Goal: Task Accomplishment & Management: Complete application form

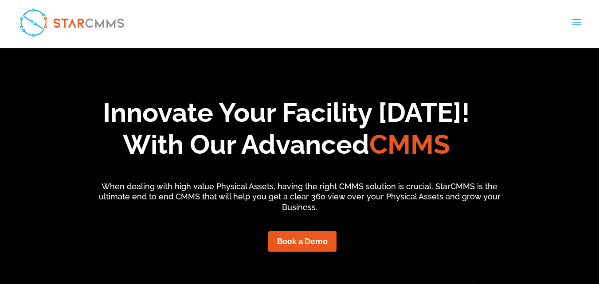
click at [0, 0] on link "Request Software Demo" at bounding box center [0, 0] width 0 height 0
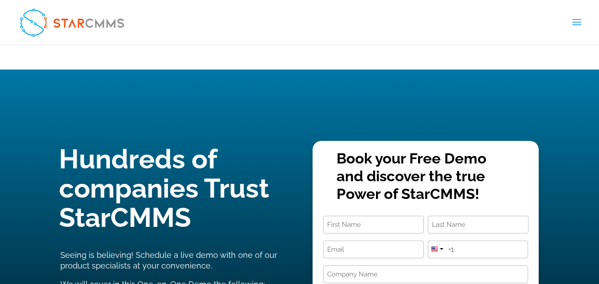
click at [382, 216] on input "First" at bounding box center [373, 225] width 101 height 18
type input "Nada"
type input "Awad"
type input "nada@listsassistant.com"
type input "19047479442"
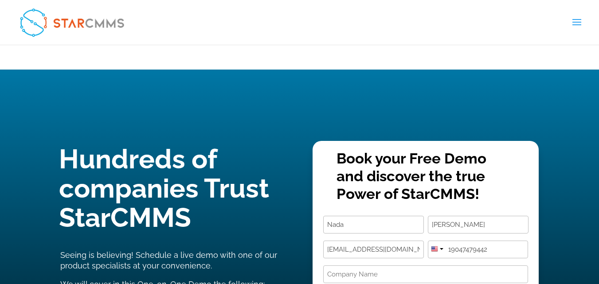
click at [384, 220] on div "Name (Required) Nada First Awad Last Email (Required) nada@listsassistant.com P…" at bounding box center [425, 283] width 205 height 134
click at [393, 266] on input "Company Name (Required)" at bounding box center [425, 275] width 205 height 18
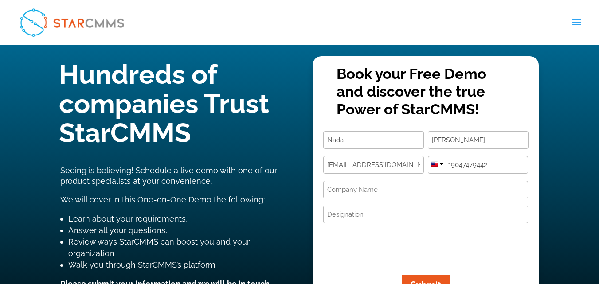
scroll to position [89, 0]
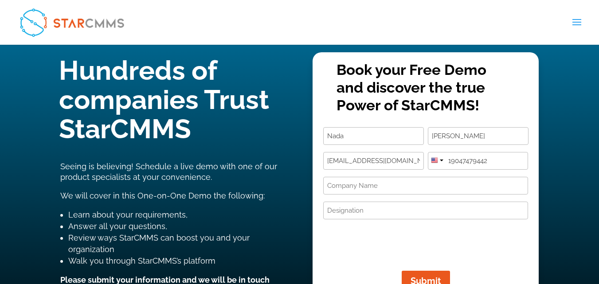
click at [385, 202] on input "Designation (Required)" at bounding box center [425, 211] width 205 height 18
click at [360, 202] on input "Designation (Required)" at bounding box center [425, 211] width 205 height 18
click at [362, 202] on input "Designation (Required)" at bounding box center [425, 211] width 205 height 18
paste input "Hi, We help companies offering Computerized Maintenance Management System (CMMS…"
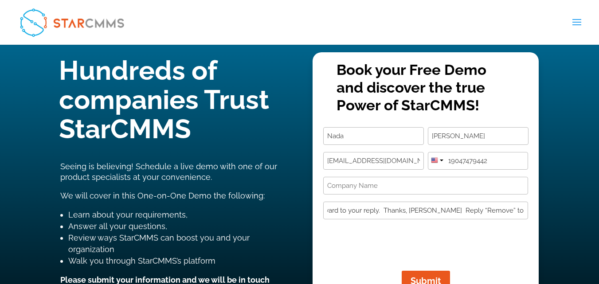
type input "Hi, We help companies offering Computerized Maintenance Management System (CMMS…"
click at [376, 177] on input "Company Name (Required)" at bounding box center [425, 186] width 205 height 18
drag, startPoint x: 407, startPoint y: 95, endPoint x: 348, endPoint y: 99, distance: 59.1
click at [348, 152] on input "nada@listsassistant.com" at bounding box center [373, 161] width 101 height 18
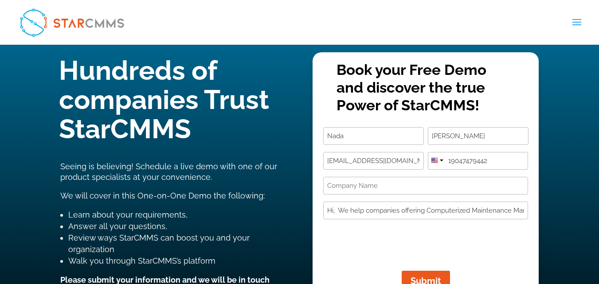
click at [349, 177] on input "Company Name (Required)" at bounding box center [425, 186] width 205 height 18
paste input "listsassistant.com"
type input "listsassistant.com"
click at [435, 276] on span "Submit" at bounding box center [419, 281] width 41 height 11
click at [415, 276] on span "Submit" at bounding box center [416, 281] width 41 height 11
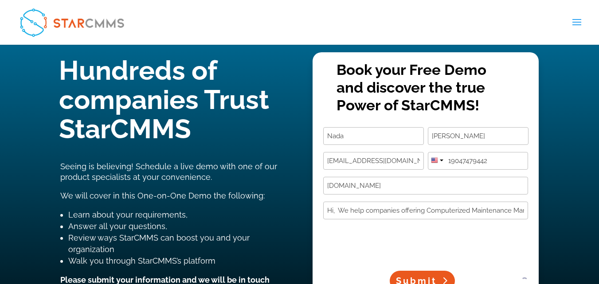
click at [415, 276] on span "Submit" at bounding box center [416, 281] width 41 height 11
click at [417, 276] on span "Submit" at bounding box center [416, 281] width 41 height 11
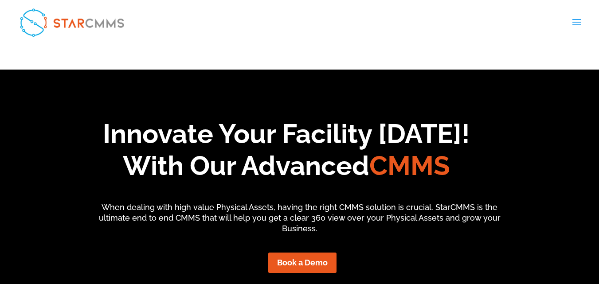
click at [0, 0] on link "Request Software Demo" at bounding box center [0, 0] width 0 height 0
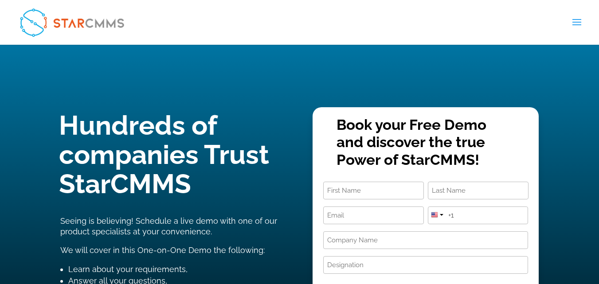
click at [377, 182] on input "First" at bounding box center [373, 191] width 101 height 18
type input "Nada"
type input "[PERSON_NAME]"
type input "nada@listsassistant.com"
type input "19047479442"
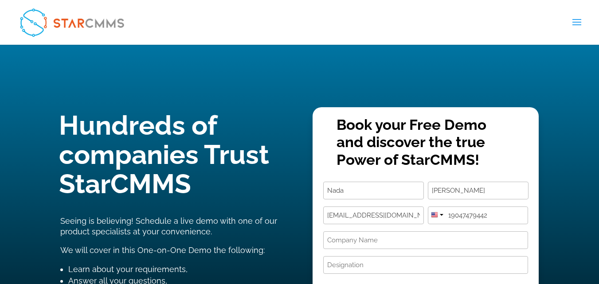
click at [360, 256] on input "Designation (Required)" at bounding box center [425, 265] width 205 height 18
paste input "Manufacturing Contacts - CMMS solutions"
type input "Manufacturing Contacts - CMMS solutions"
click at [395, 231] on input "Company Name (Required)" at bounding box center [425, 240] width 205 height 18
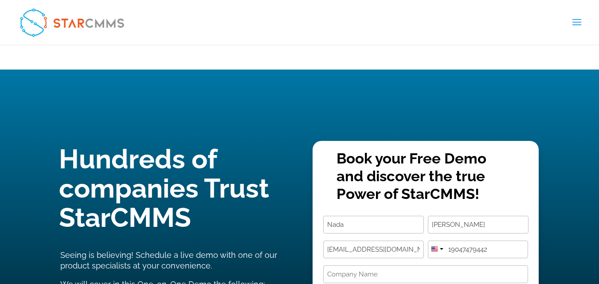
click at [392, 266] on input "Company Name (Required)" at bounding box center [425, 275] width 205 height 18
drag, startPoint x: 409, startPoint y: 192, endPoint x: 348, endPoint y: 196, distance: 60.8
click at [348, 216] on div "Name (Required) Nada First Awad Last Email (Required) nada@listsassistant.com P…" at bounding box center [425, 283] width 205 height 134
click at [348, 221] on div "Name (Required) Nada First Awad Last Email (Required) nada@listsassistant.com P…" at bounding box center [425, 283] width 205 height 134
click at [350, 266] on input "Company Name (Required)" at bounding box center [425, 275] width 205 height 18
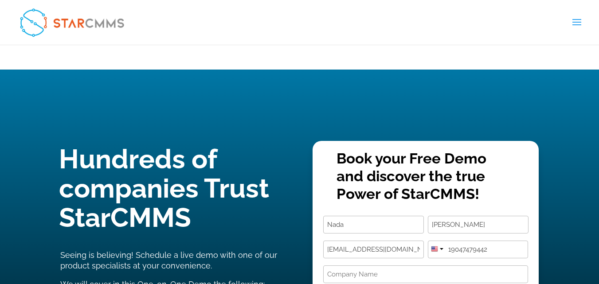
paste input "listsassistant.com"
type input "listsassistant.com"
paste input "Hi, We provide a curated and regularly updated database of decision-makers in t…"
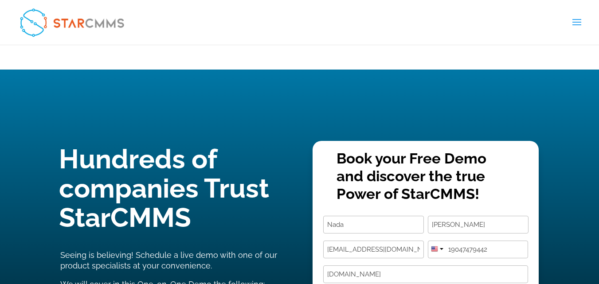
scroll to position [0, 1558]
type input "Hi, We provide a curated and regularly updated database of decision-makers in t…"
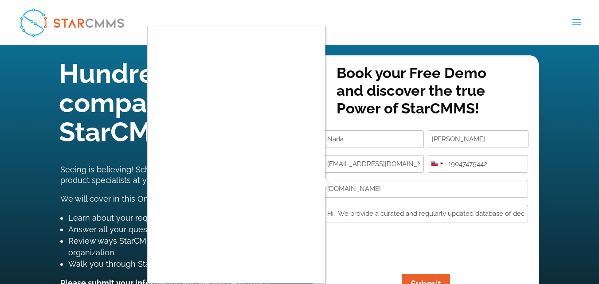
scroll to position [89, 0]
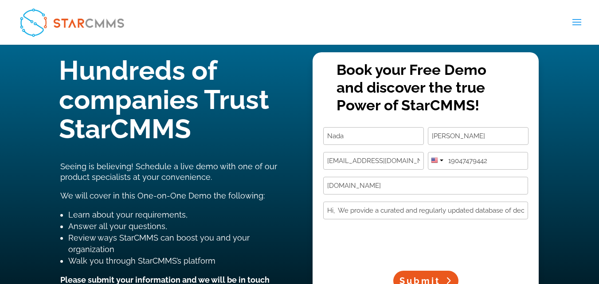
click at [428, 276] on span "Submit" at bounding box center [419, 281] width 41 height 11
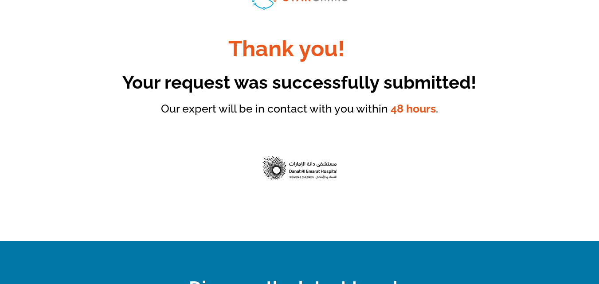
scroll to position [89, 0]
